Goal: Find specific page/section: Find specific page/section

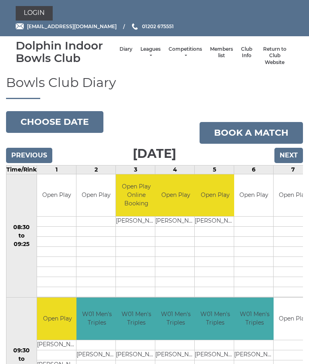
click at [140, 51] on link "Leagues" at bounding box center [150, 52] width 20 height 13
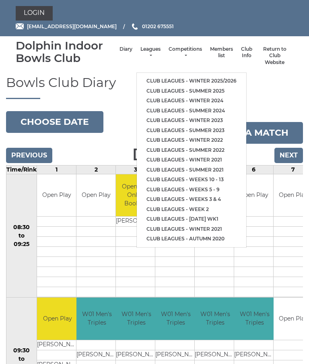
click at [161, 76] on link "Club leagues - Winter 2025/2026" at bounding box center [191, 81] width 109 height 10
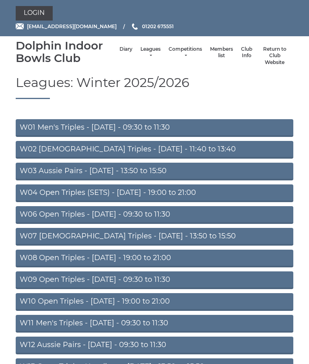
click at [99, 127] on link "W01 Men's Triples - [DATE] - 09:30 to 11:30" at bounding box center [154, 128] width 277 height 18
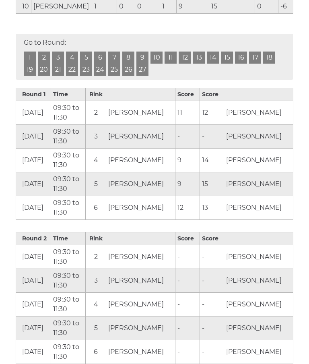
scroll to position [360, 0]
